Goal: Communication & Community: Ask a question

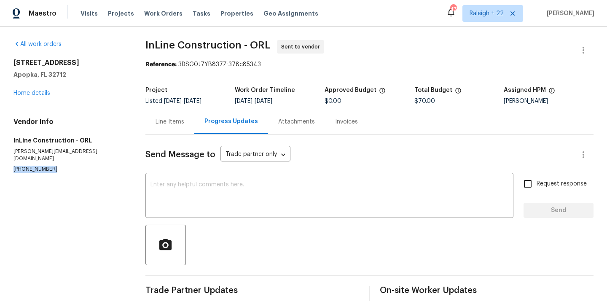
drag, startPoint x: 11, startPoint y: 161, endPoint x: 78, endPoint y: 162, distance: 67.4
click at [78, 162] on div "All work orders 1404 Oak Pl Apt A Apopka, FL 32712 Home details Vendor Info InL…" at bounding box center [303, 195] width 607 height 336
copy p "(440) 679-7542"
click at [41, 178] on section "All work orders 1404 Oak Pl Apt A Apopka, FL 32712 Home details Vendor Info InL…" at bounding box center [69, 194] width 112 height 309
drag, startPoint x: 12, startPoint y: 162, endPoint x: 62, endPoint y: 162, distance: 49.7
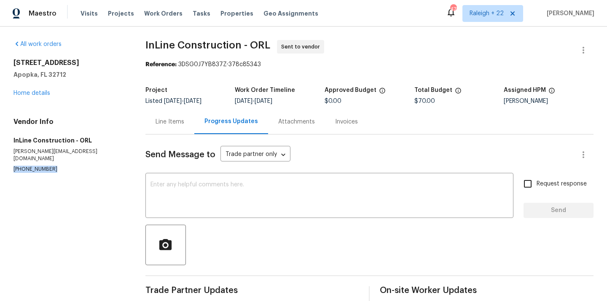
click at [62, 162] on div "All work orders 1404 Oak Pl Apt A Apopka, FL 32712 Home details Vendor Info InL…" at bounding box center [303, 195] width 607 height 336
copy p "(440) 679-7542"
click at [67, 170] on section "All work orders 1404 Oak Pl Apt A Apopka, FL 32712 Home details Vendor Info InL…" at bounding box center [69, 194] width 112 height 309
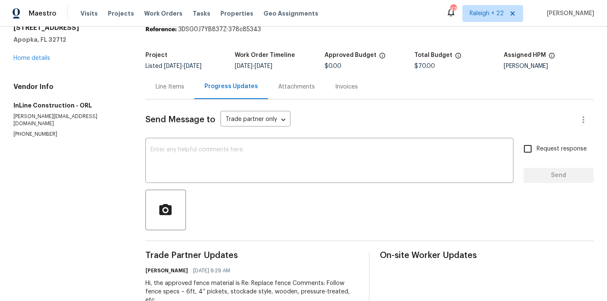
scroll to position [53, 0]
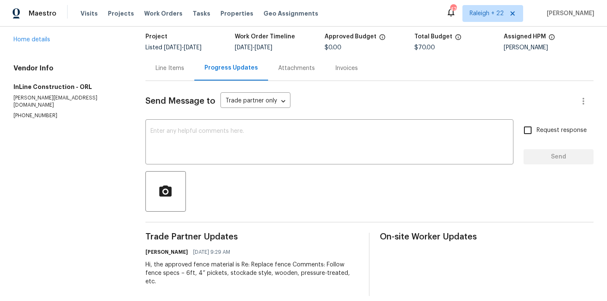
click at [173, 63] on div "Line Items" at bounding box center [169, 68] width 49 height 25
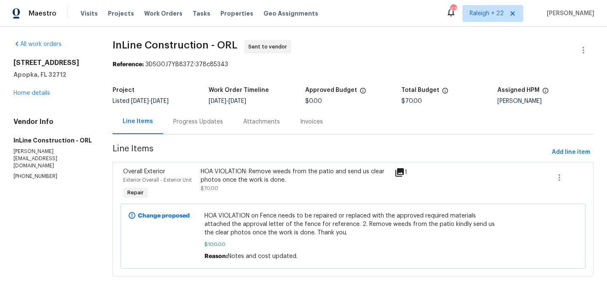
click at [213, 118] on div "Progress Updates" at bounding box center [198, 122] width 50 height 8
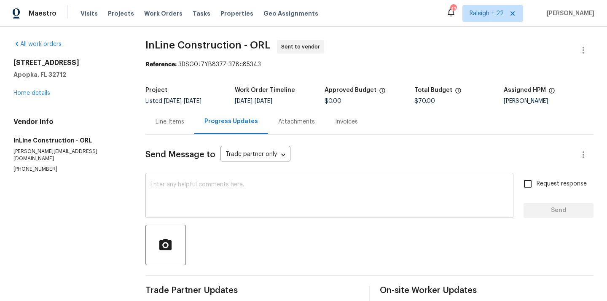
click at [233, 198] on textarea at bounding box center [329, 196] width 358 height 29
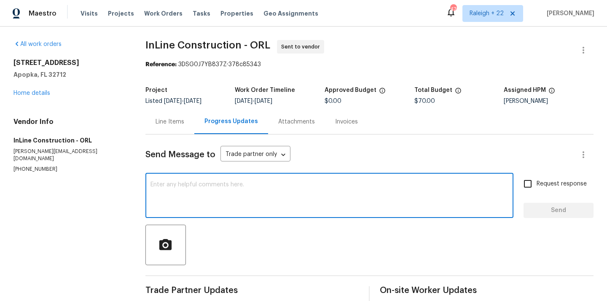
click at [234, 198] on textarea at bounding box center [329, 196] width 358 height 29
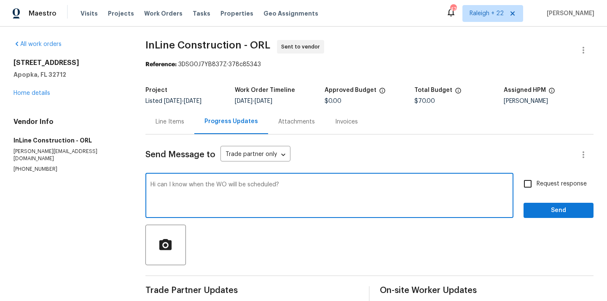
type textarea "Hi can I know when the WO will be scheduled?"
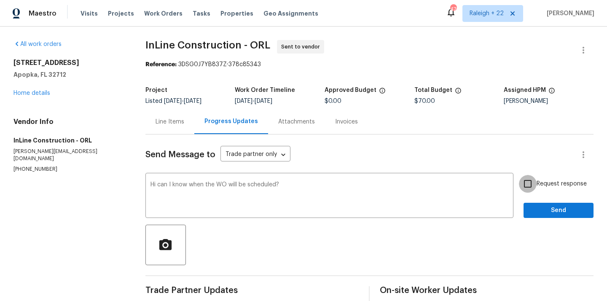
click at [529, 187] on input "Request response" at bounding box center [528, 184] width 18 height 18
checkbox input "true"
click at [535, 214] on span "Send" at bounding box center [558, 210] width 56 height 11
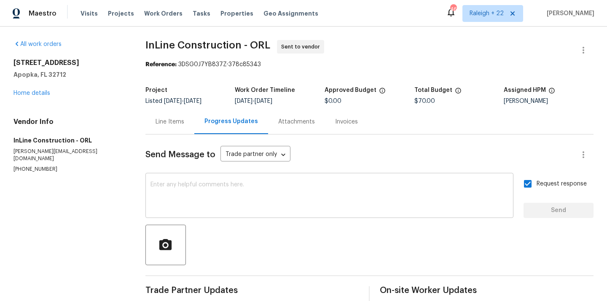
scroll to position [86, 0]
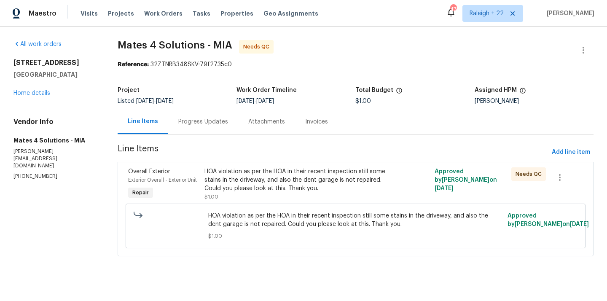
click at [213, 119] on div "Progress Updates" at bounding box center [203, 122] width 50 height 8
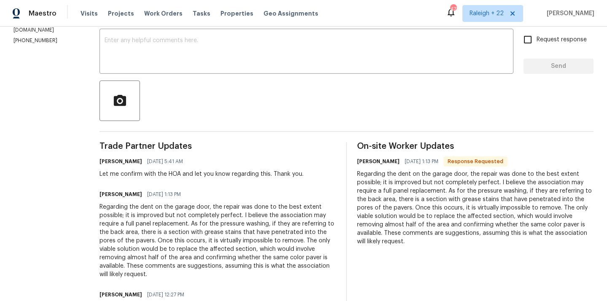
scroll to position [141, 0]
